Goal: Task Accomplishment & Management: Manage account settings

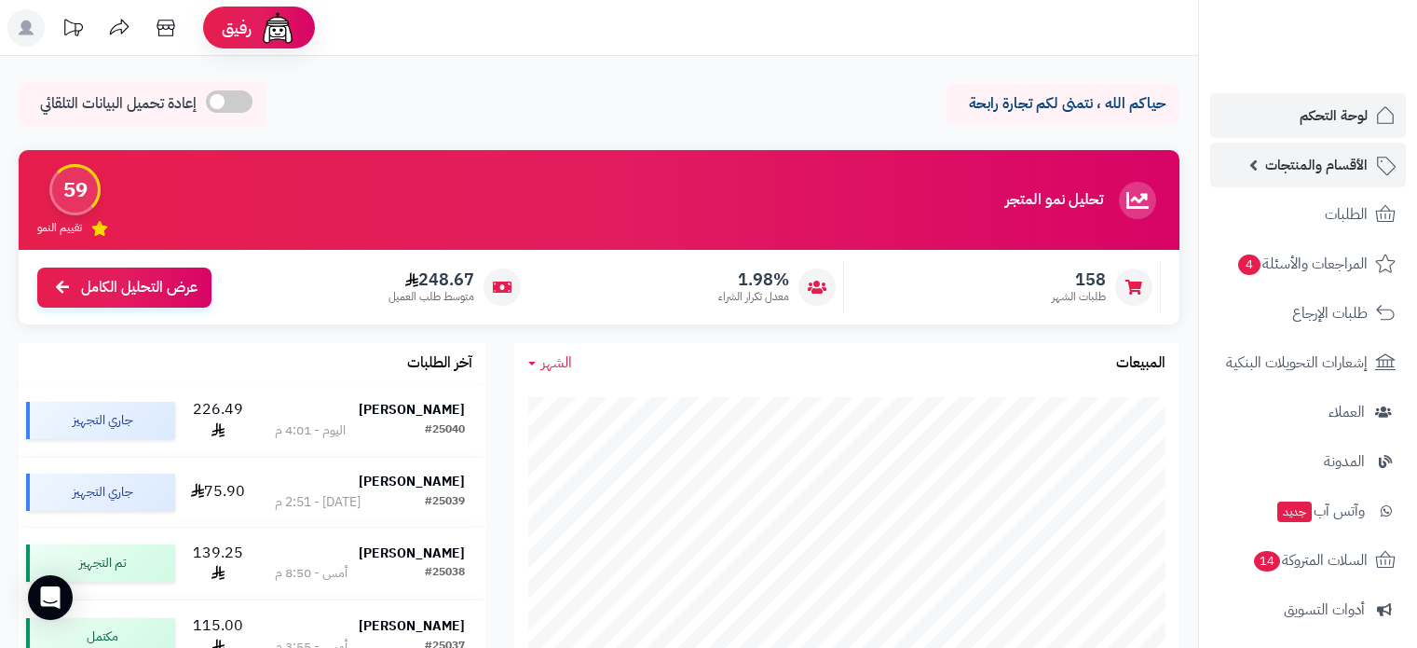
scroll to position [59, 0]
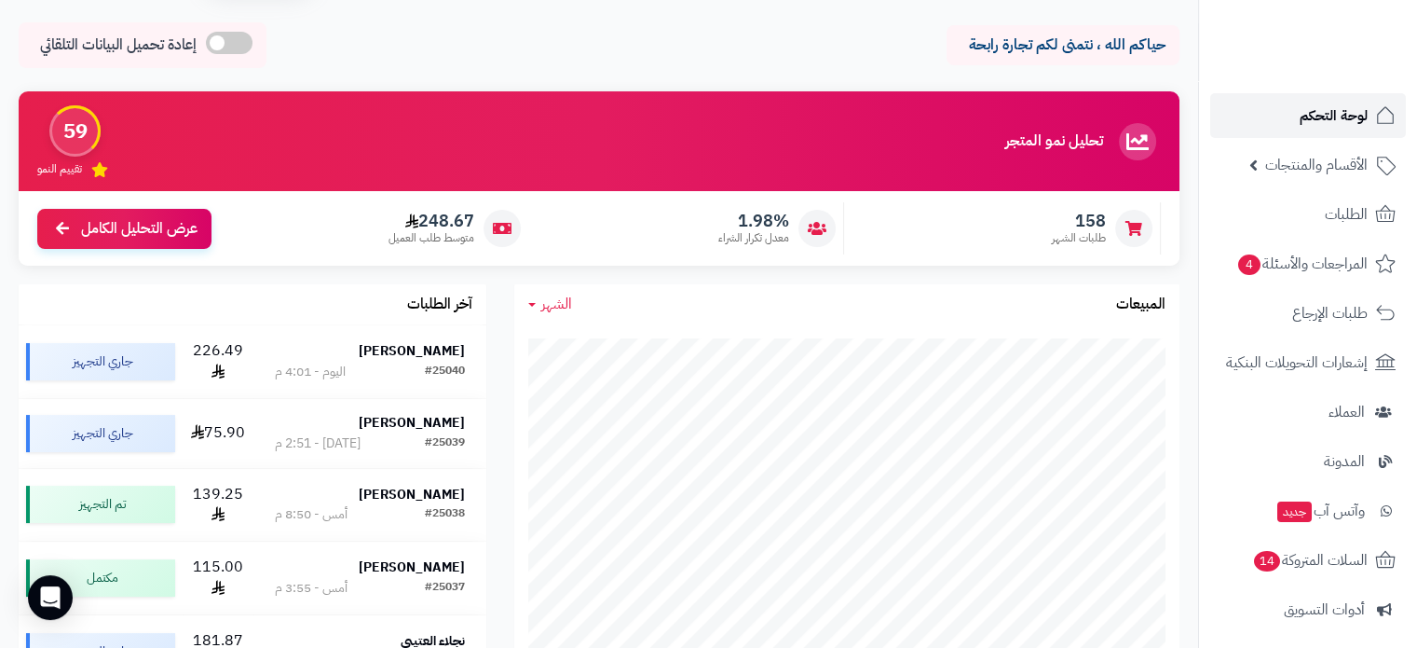
click at [1353, 107] on span "لوحة التحكم" at bounding box center [1334, 116] width 68 height 26
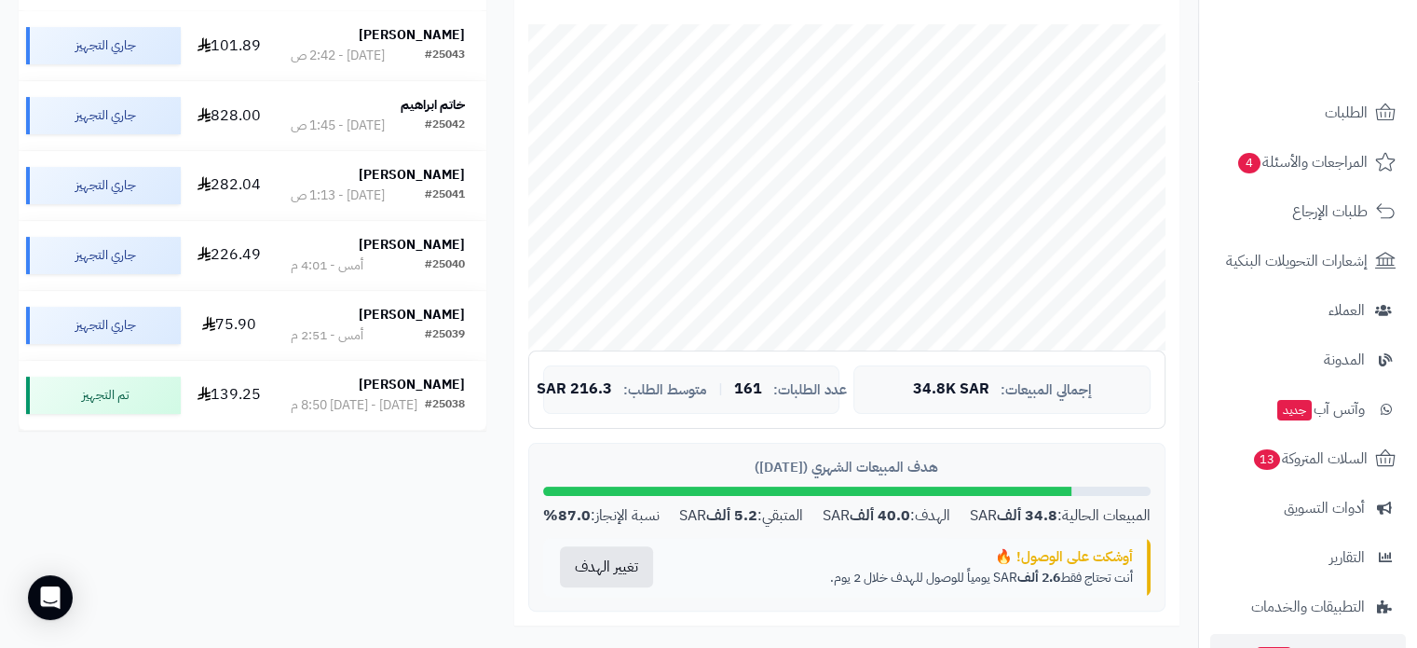
scroll to position [253, 0]
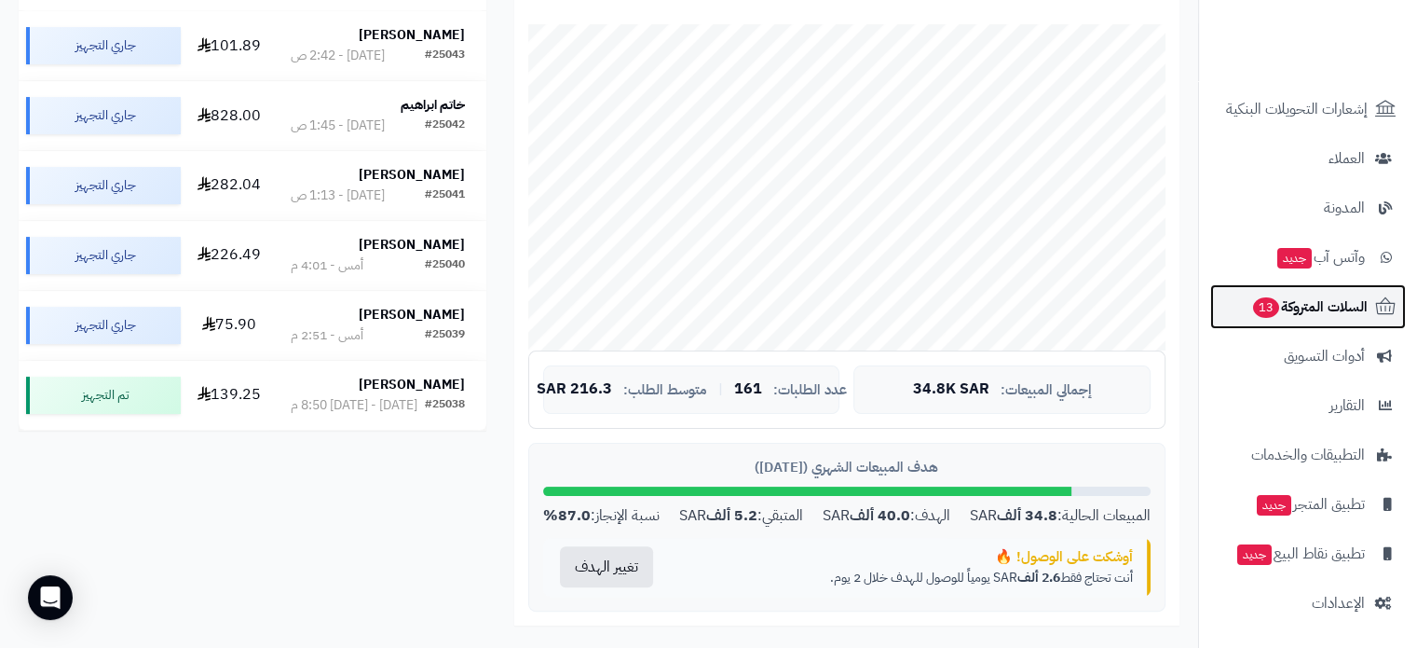
click at [1290, 299] on span "السلات المتروكة 13" at bounding box center [1310, 307] width 116 height 26
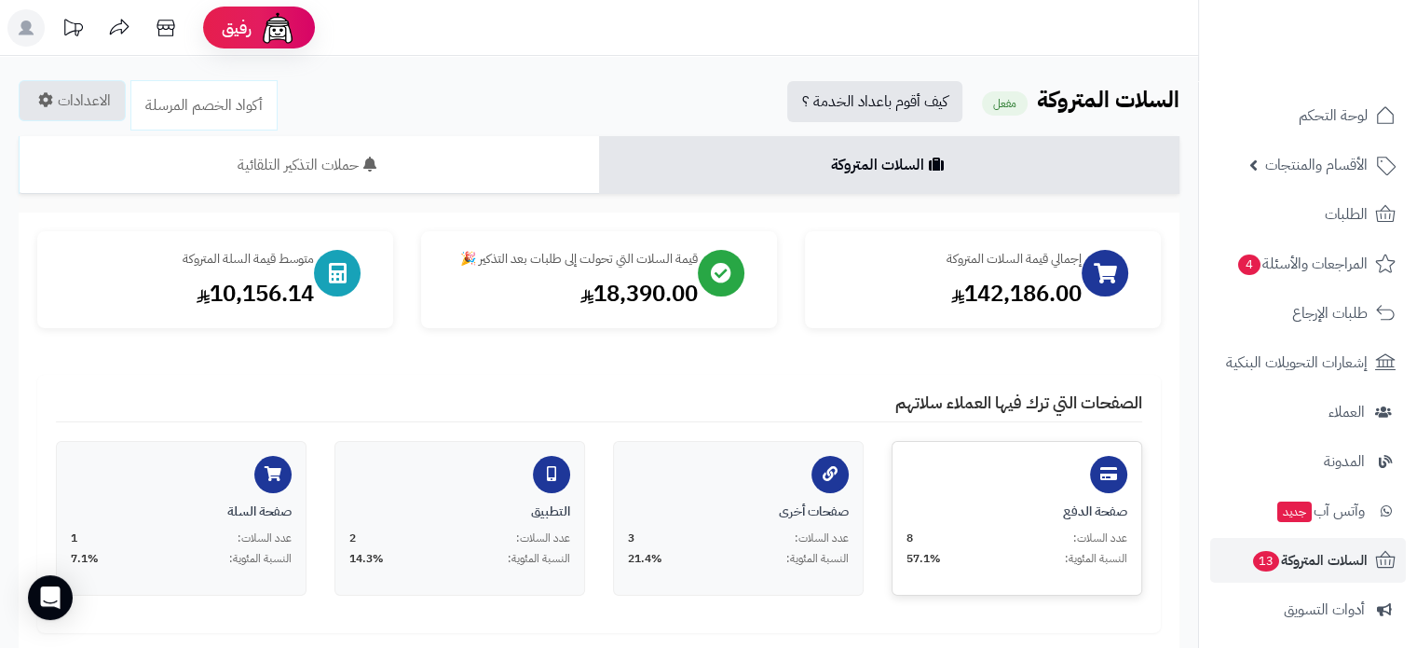
scroll to position [373, 0]
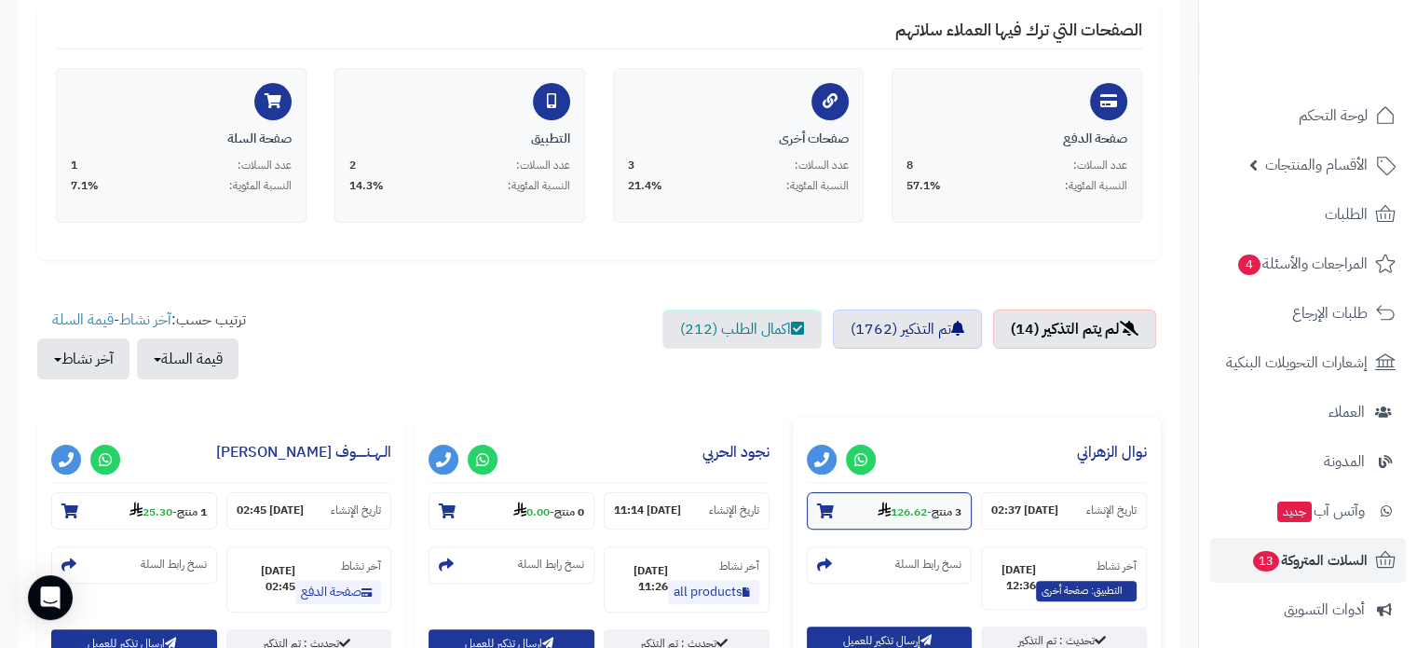
click at [834, 500] on section "3 منتج - 126.62" at bounding box center [890, 510] width 166 height 37
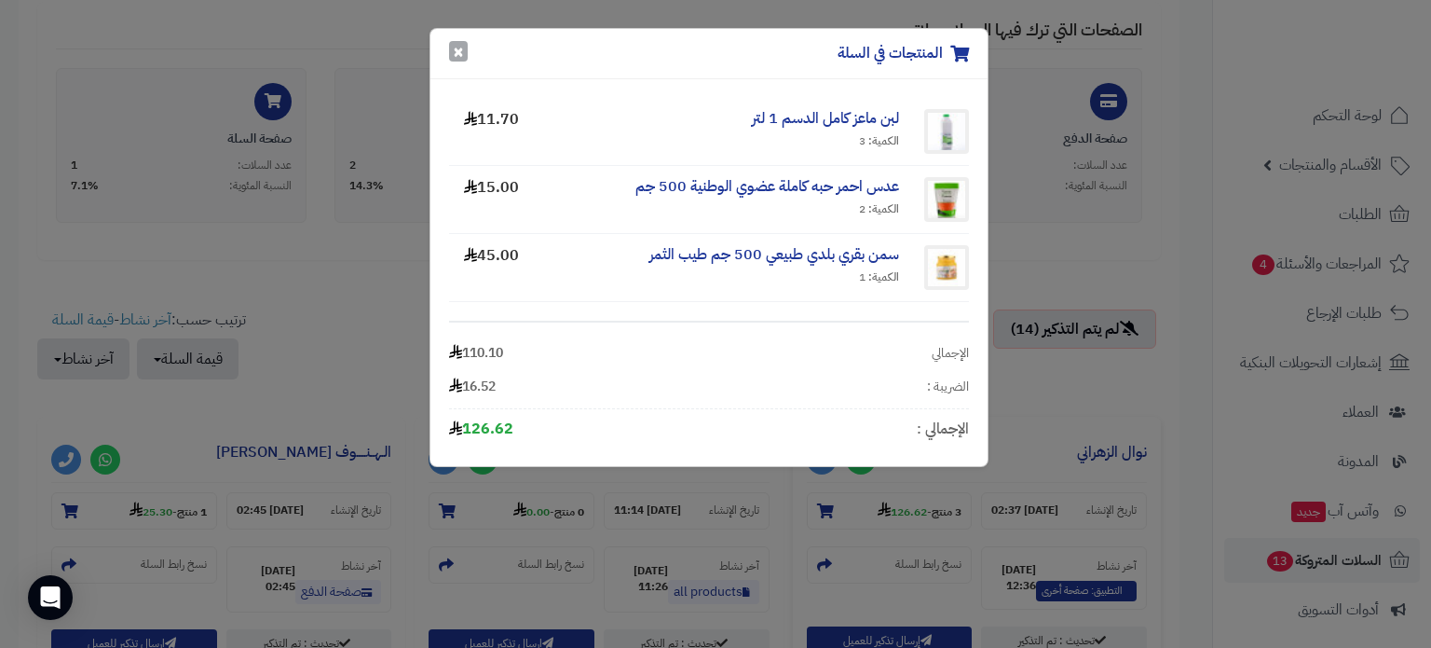
click at [454, 52] on button "×" at bounding box center [458, 51] width 19 height 21
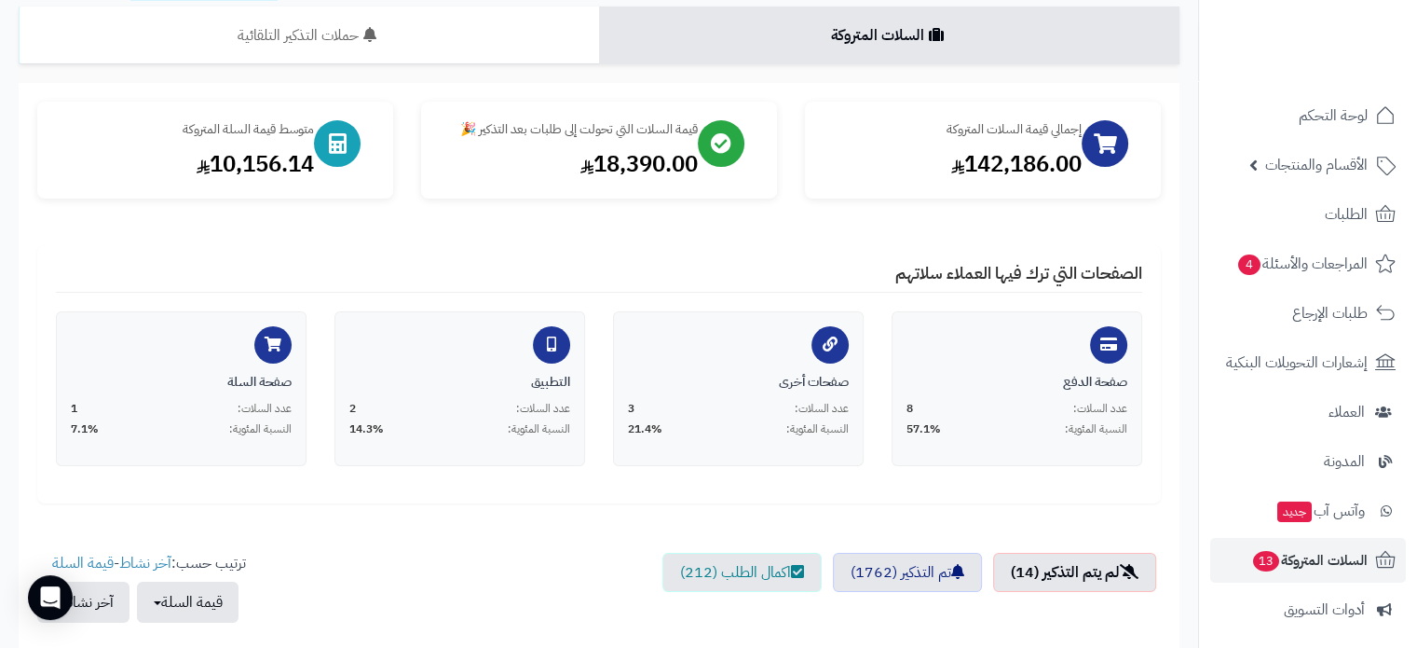
scroll to position [0, 0]
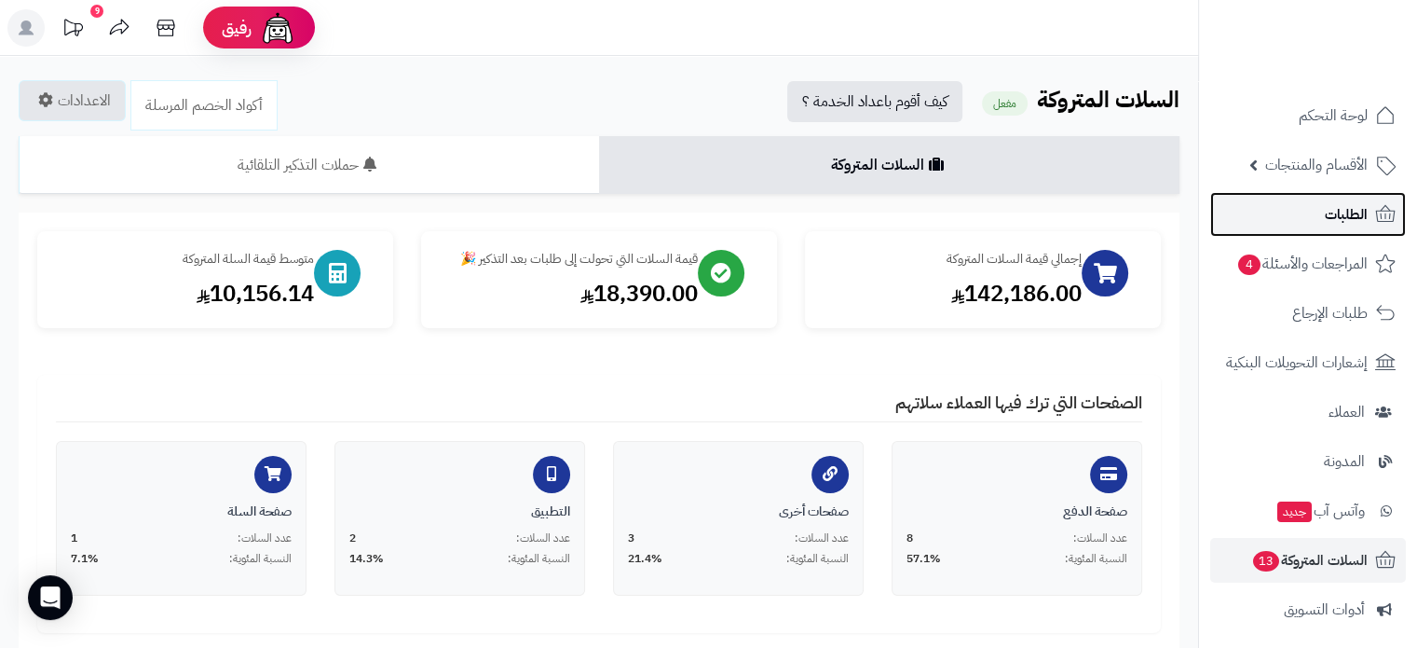
click at [1331, 208] on span "الطلبات" at bounding box center [1346, 214] width 43 height 26
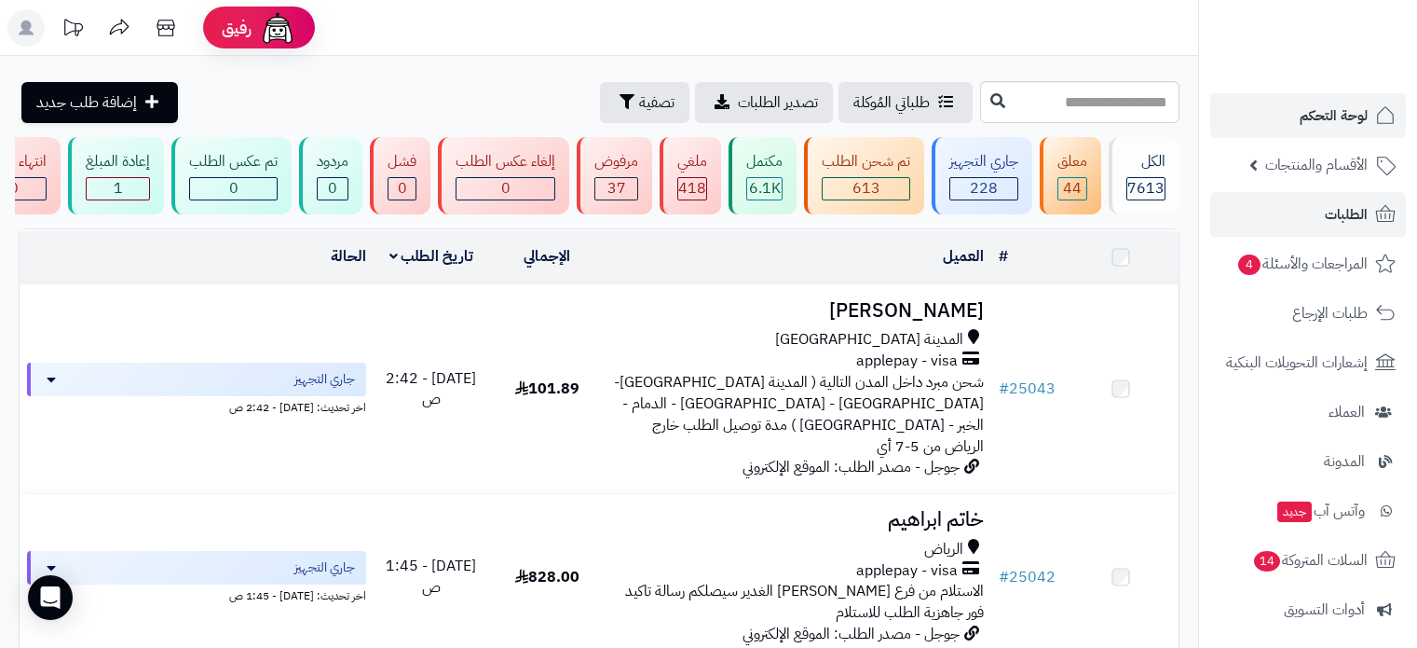
click at [1319, 116] on span "لوحة التحكم" at bounding box center [1334, 116] width 68 height 26
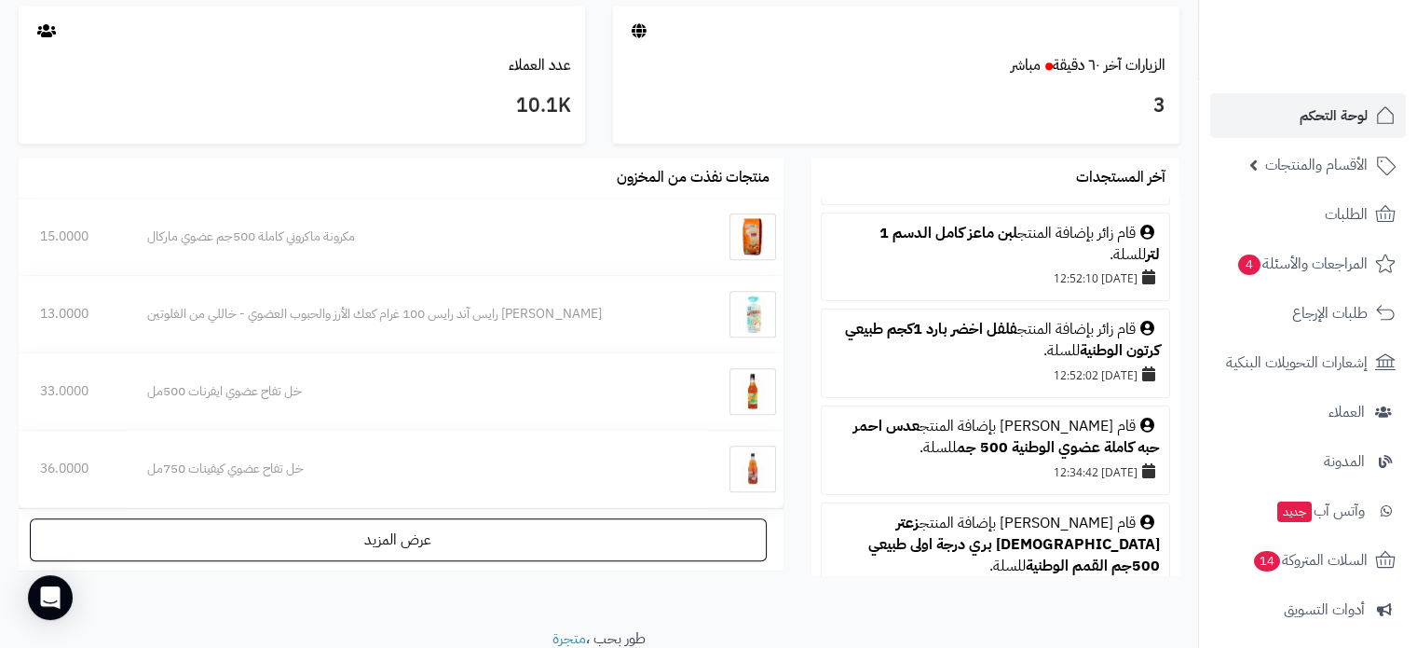
scroll to position [93, 0]
